Goal: Check status: Check status

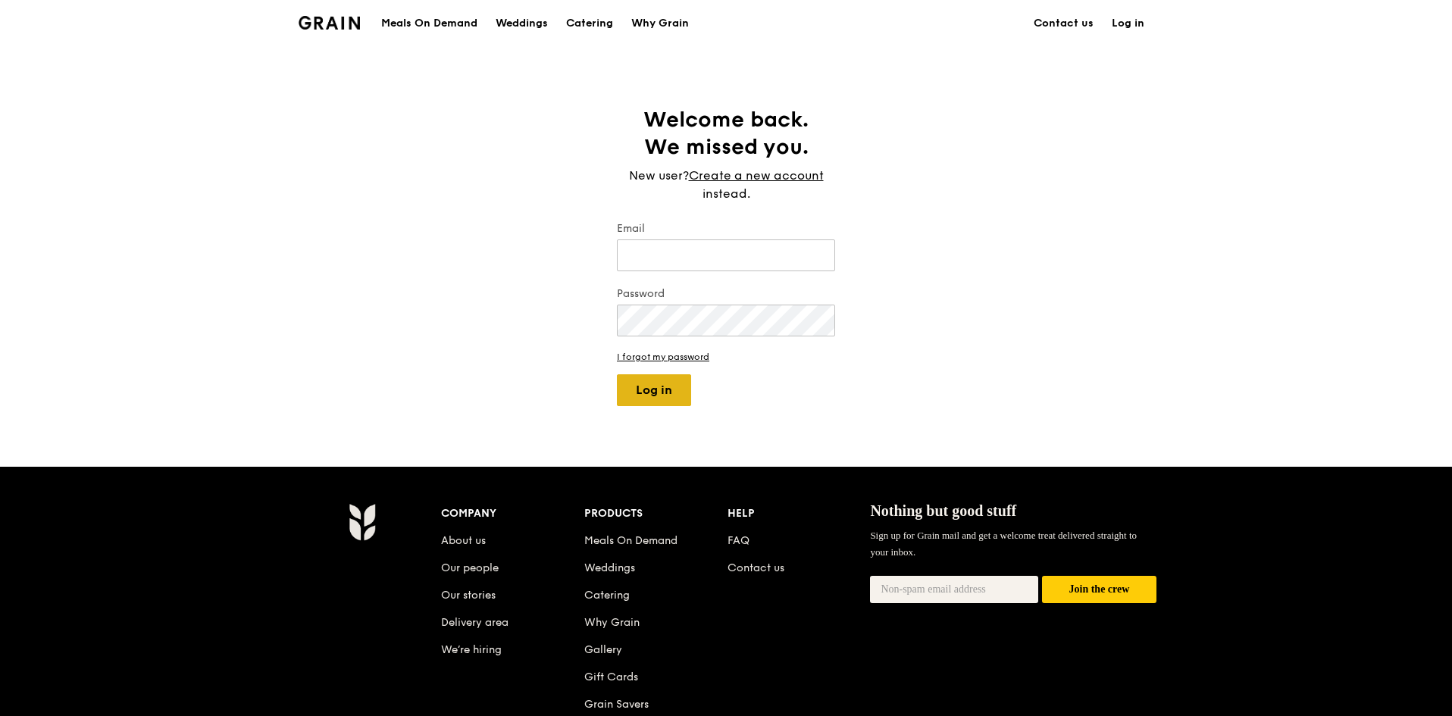
type input "[EMAIL_ADDRESS][DOMAIN_NAME]"
click at [663, 392] on button "Log in" at bounding box center [654, 390] width 74 height 32
select select "100"
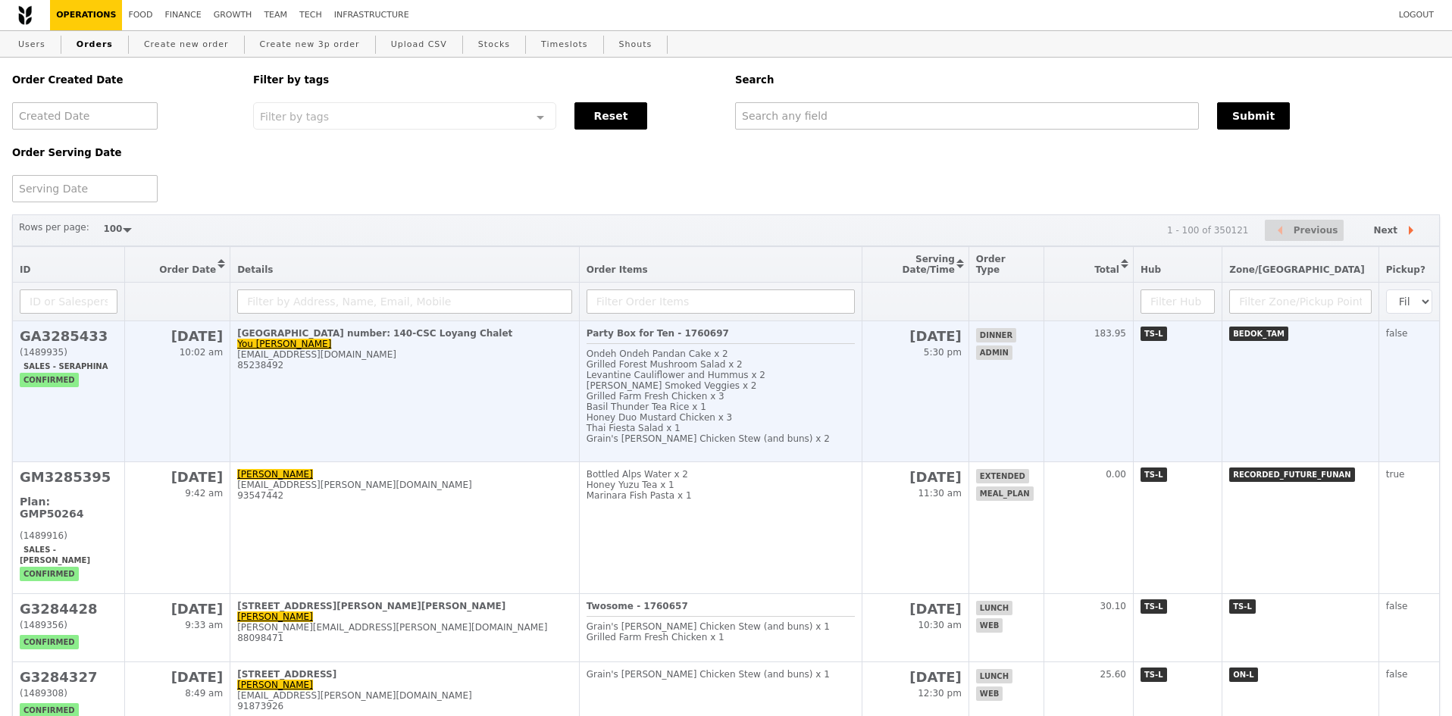
click at [80, 381] on td "GA3285433 (1489935) Sales - Seraphina confirmed" at bounding box center [69, 391] width 112 height 141
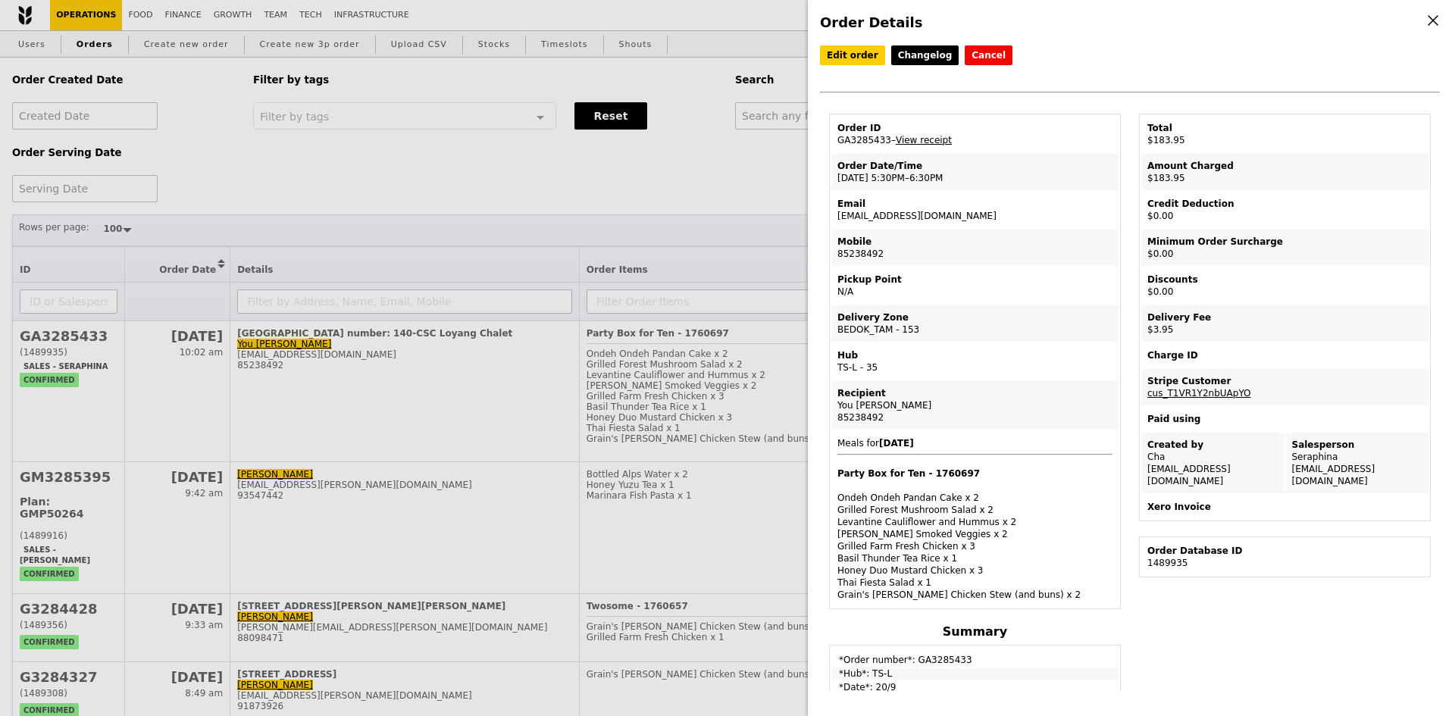
click at [922, 141] on link "View receipt" at bounding box center [923, 140] width 56 height 11
click at [1180, 397] on link "cus_T1VR1Y2nbUApYO" at bounding box center [1199, 393] width 104 height 11
click at [705, 180] on div "Order Details Edit order Changelog Cancel Order ID GA3285433 – View receipt Ord…" at bounding box center [726, 358] width 1452 height 716
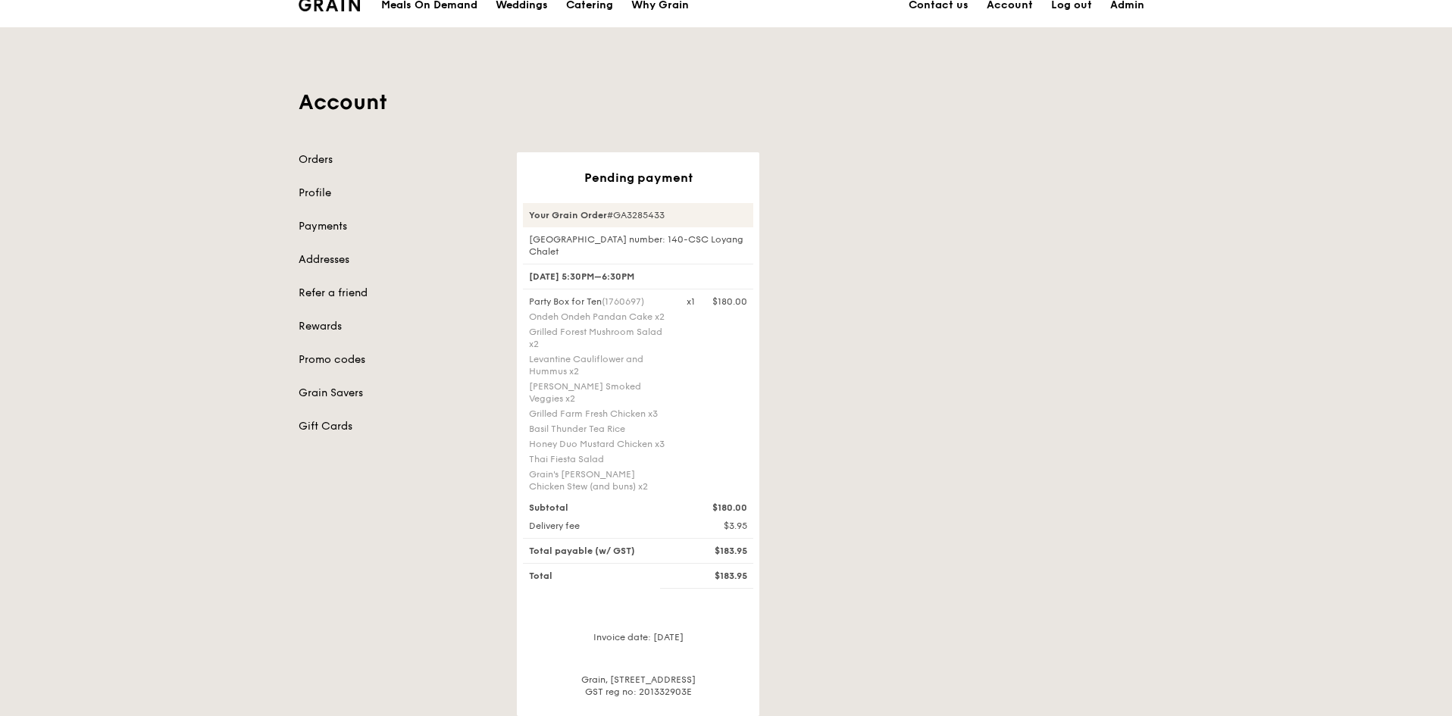
scroll to position [76, 0]
